Goal: Task Accomplishment & Management: Manage account settings

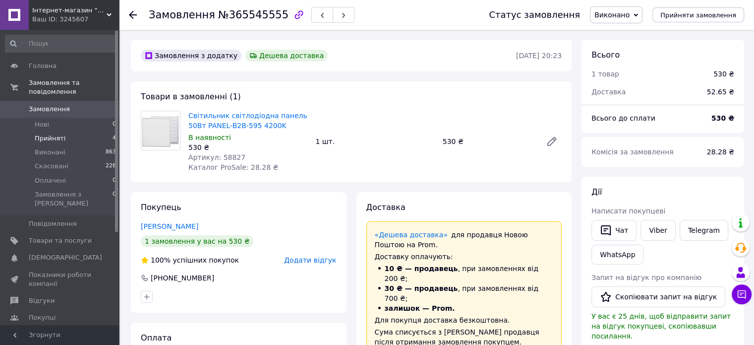
click at [56, 134] on span "Прийняті" at bounding box center [50, 138] width 31 height 9
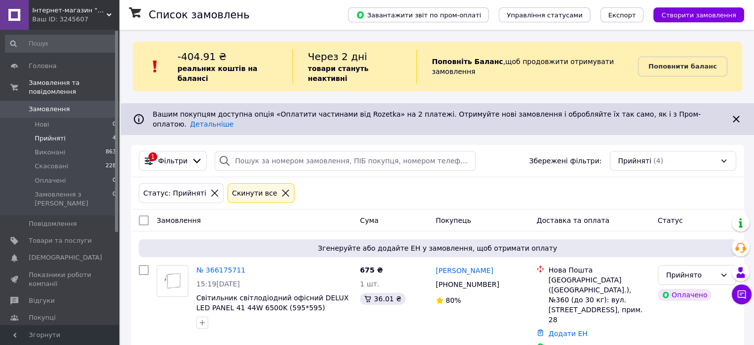
scroll to position [165, 0]
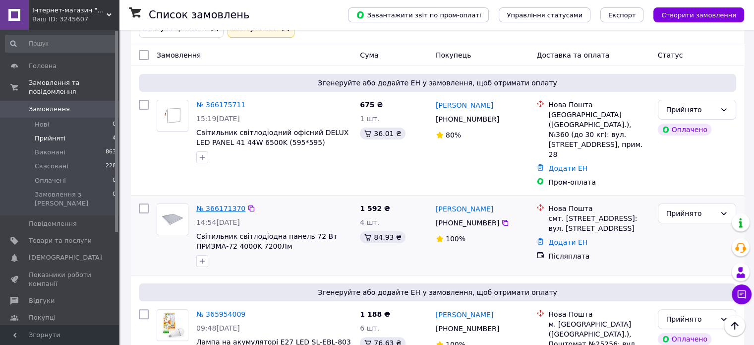
click at [214, 204] on link "№ 366171370" at bounding box center [220, 208] width 49 height 8
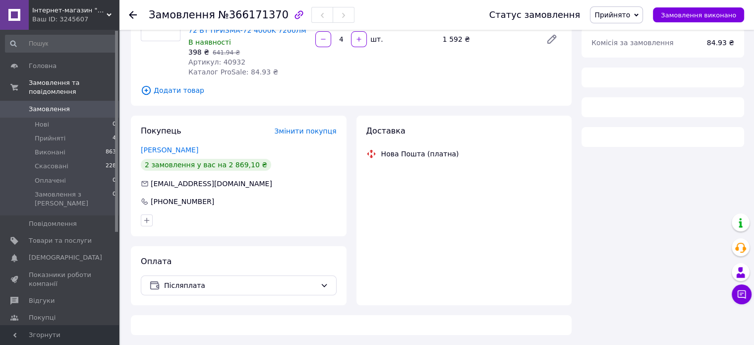
scroll to position [165, 0]
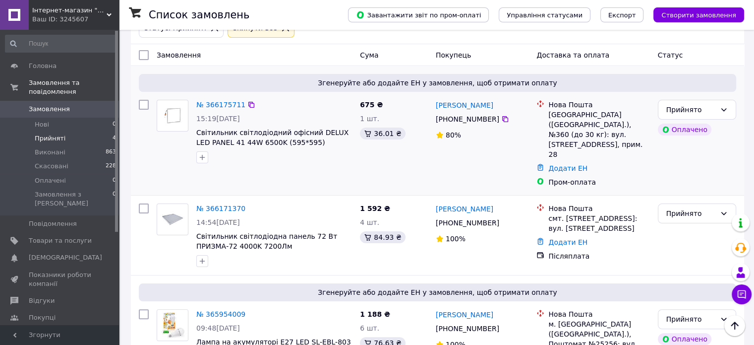
scroll to position [257, 0]
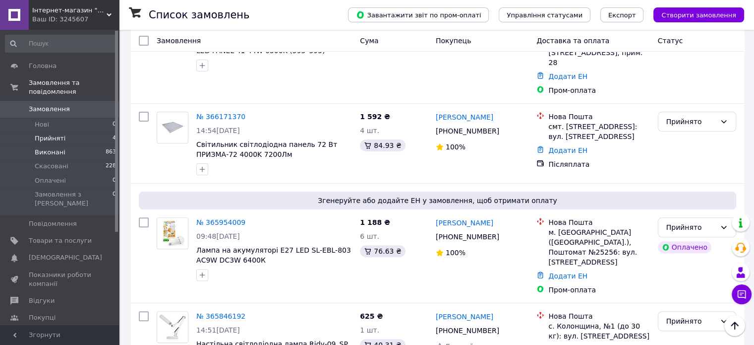
click at [48, 148] on span "Виконані" at bounding box center [50, 152] width 31 height 9
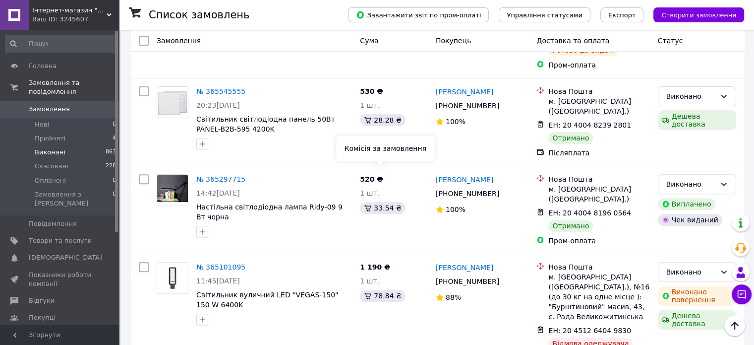
scroll to position [496, 0]
